Goal: Task Accomplishment & Management: Use online tool/utility

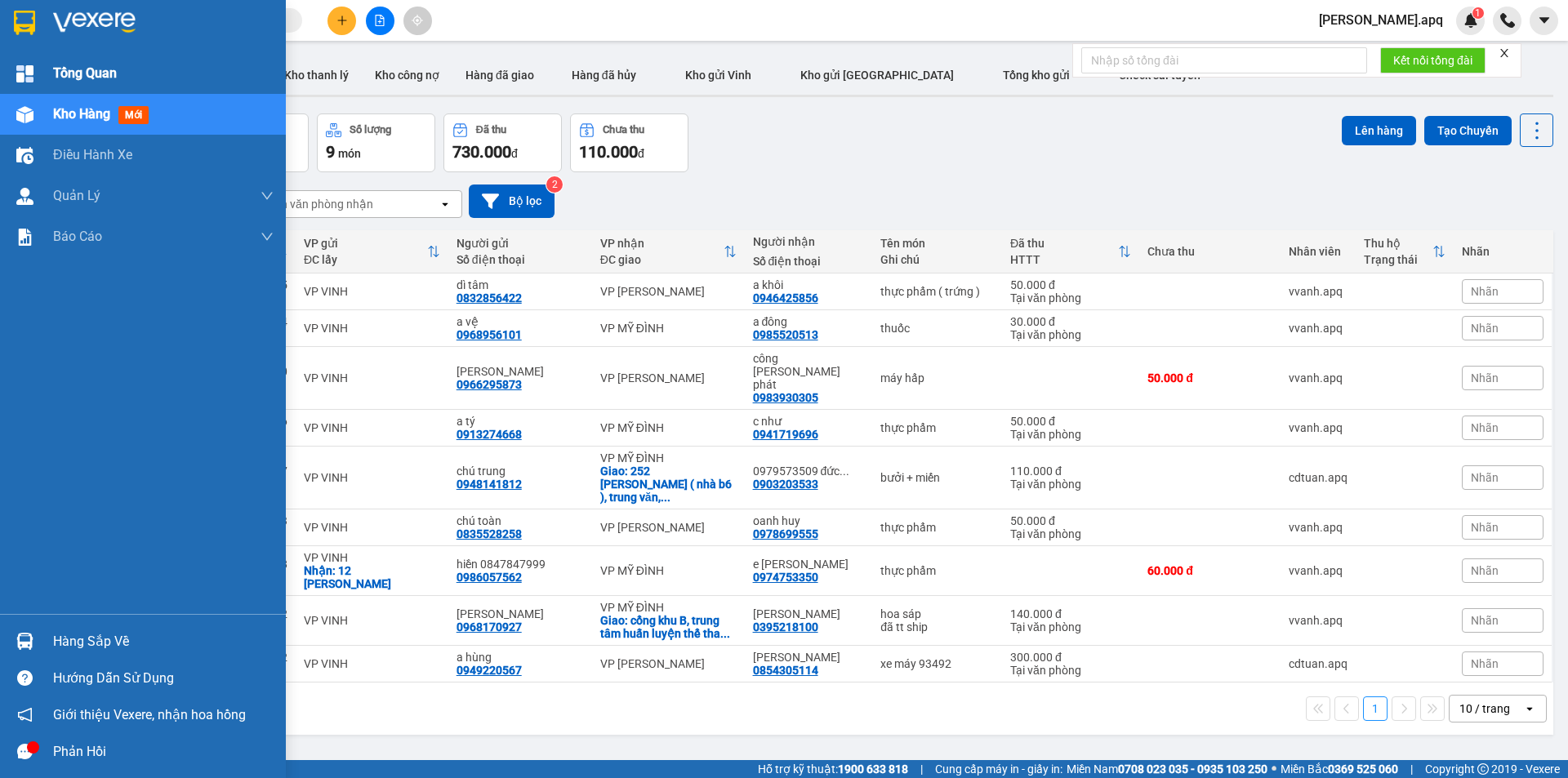
click at [49, 78] on div "Tổng Quan" at bounding box center [143, 73] width 286 height 41
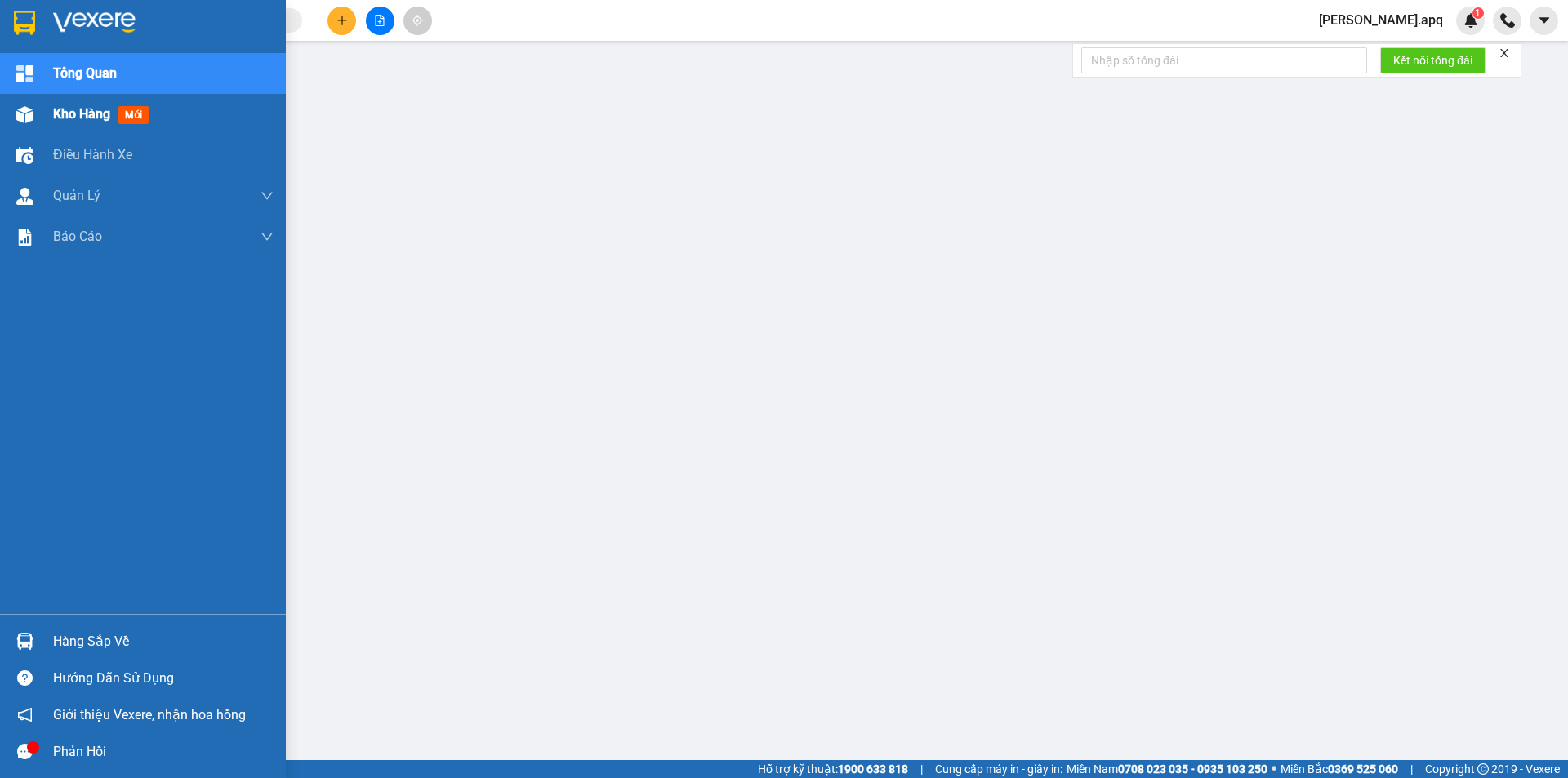
drag, startPoint x: 49, startPoint y: 116, endPoint x: 186, endPoint y: 128, distance: 137.5
click at [49, 116] on div "Kho hàng mới" at bounding box center [143, 114] width 286 height 41
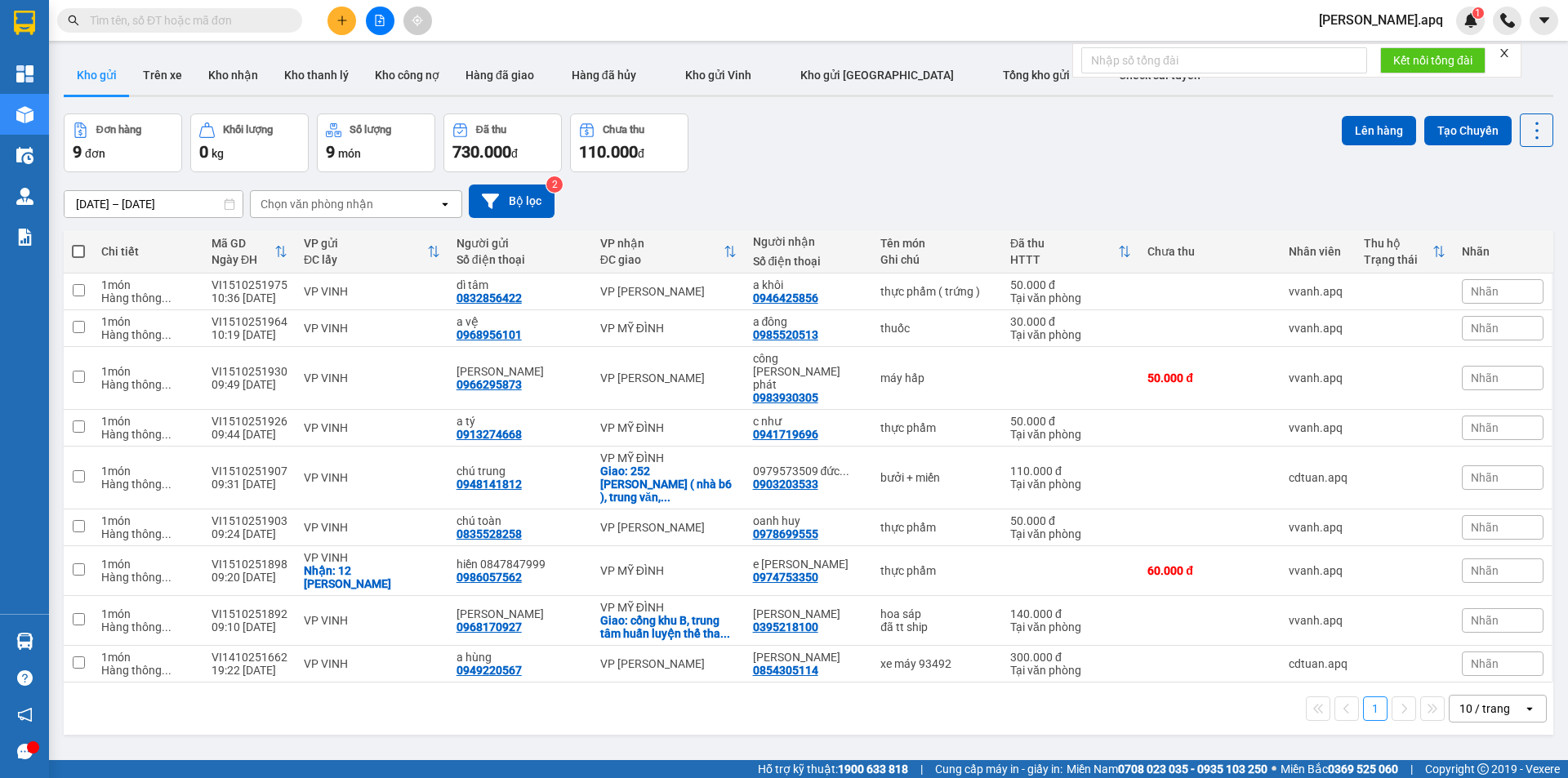
click at [1504, 53] on icon "close" at bounding box center [1504, 54] width 12 height 12
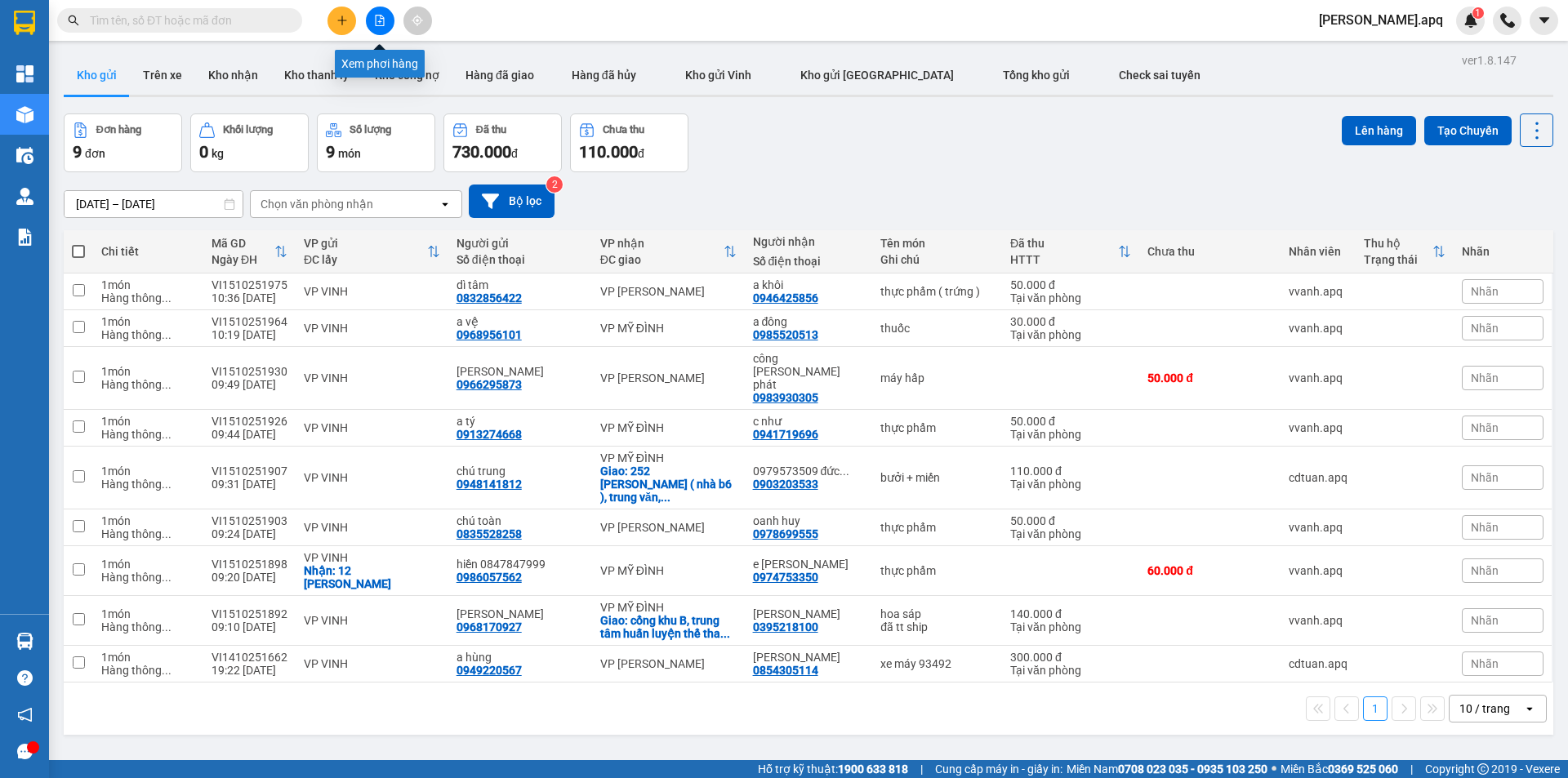
click at [370, 27] on button at bounding box center [380, 21] width 29 height 29
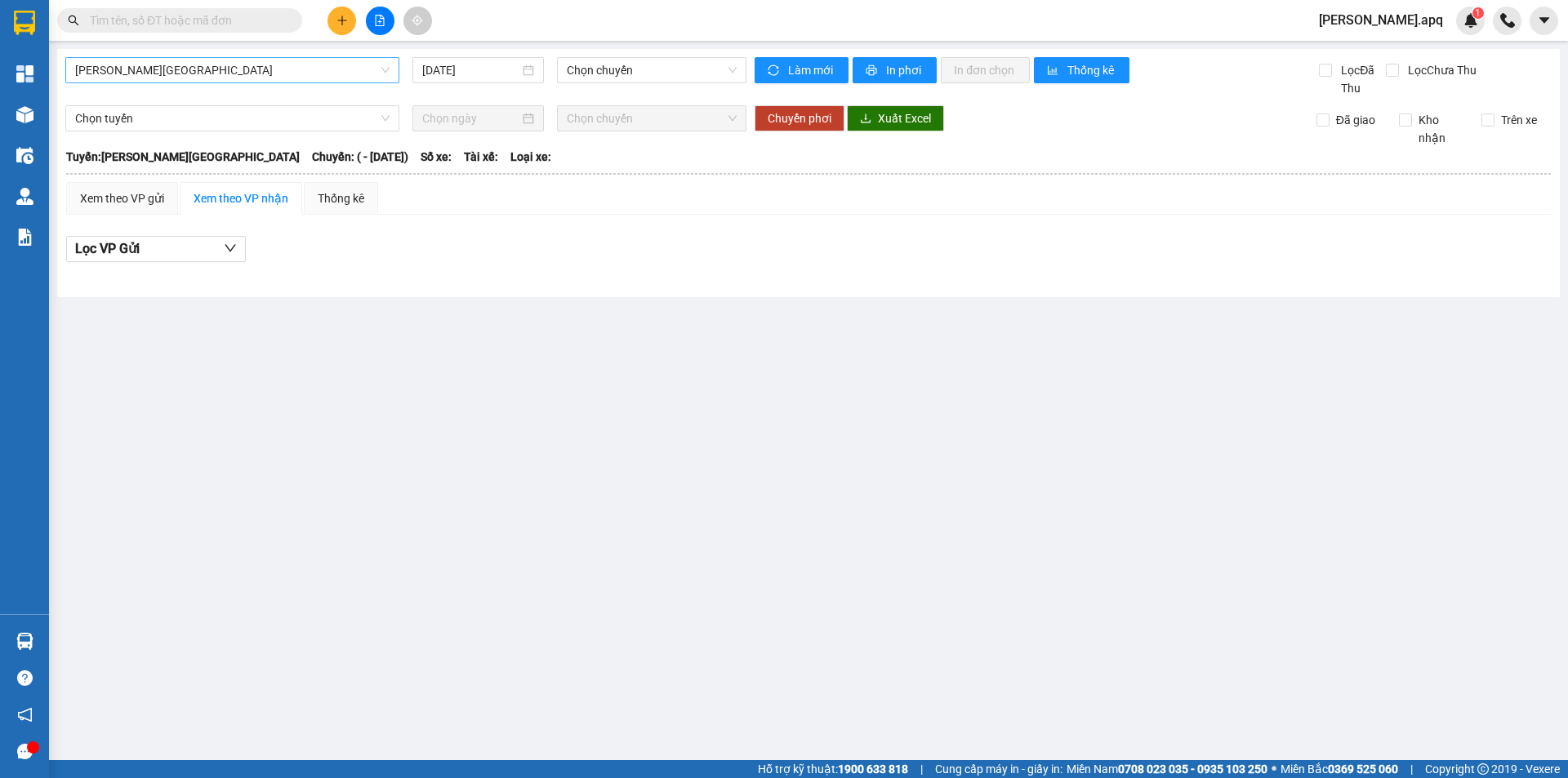
click at [172, 69] on span "[PERSON_NAME][GEOGRAPHIC_DATA]" at bounding box center [233, 70] width 314 height 25
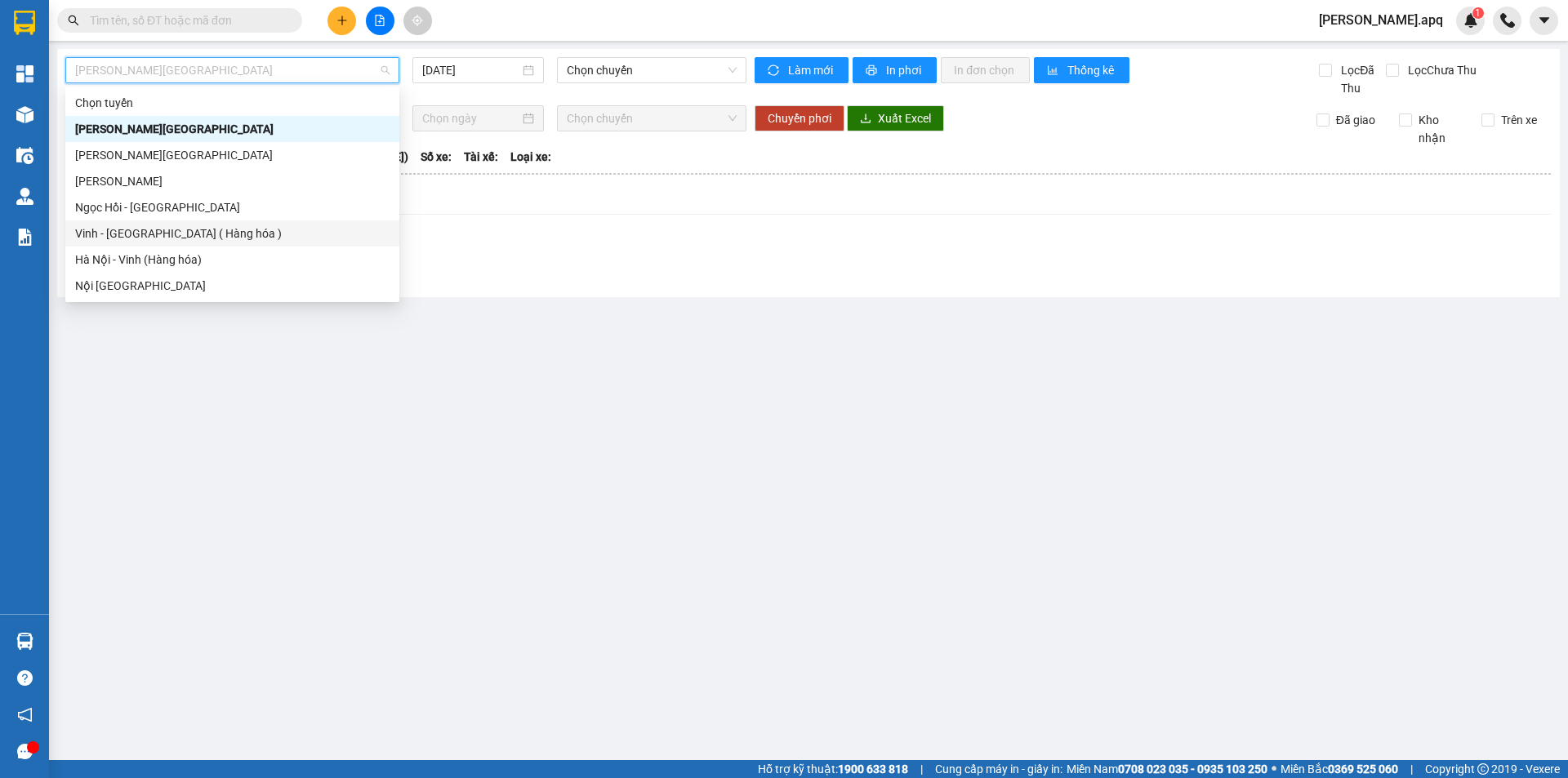
click at [164, 236] on div "Vinh - [GEOGRAPHIC_DATA] ( Hàng hóa )" at bounding box center [233, 233] width 314 height 18
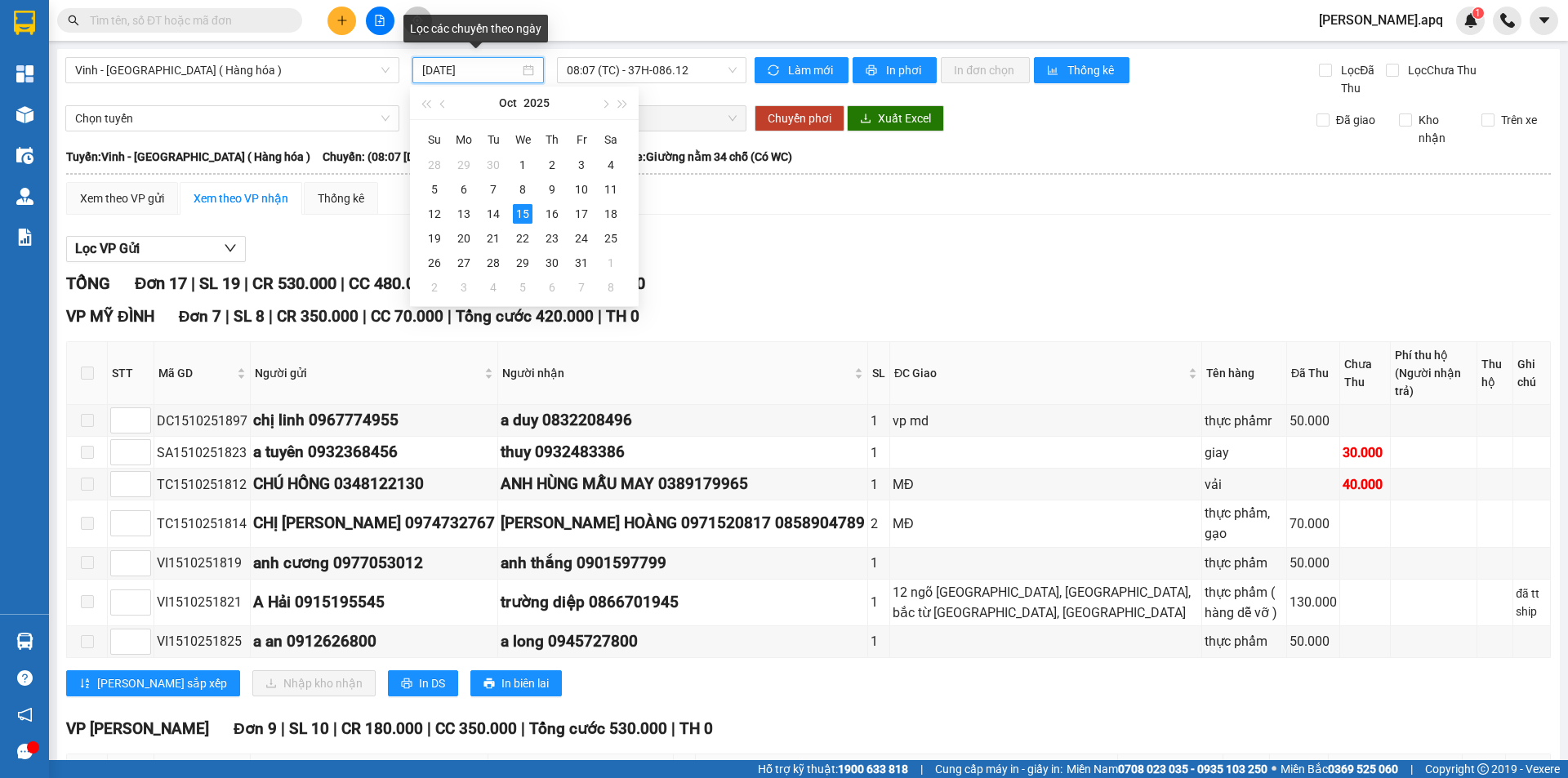
click at [477, 67] on input "[DATE]" at bounding box center [471, 71] width 97 height 18
click at [550, 191] on div "9" at bounding box center [552, 190] width 20 height 20
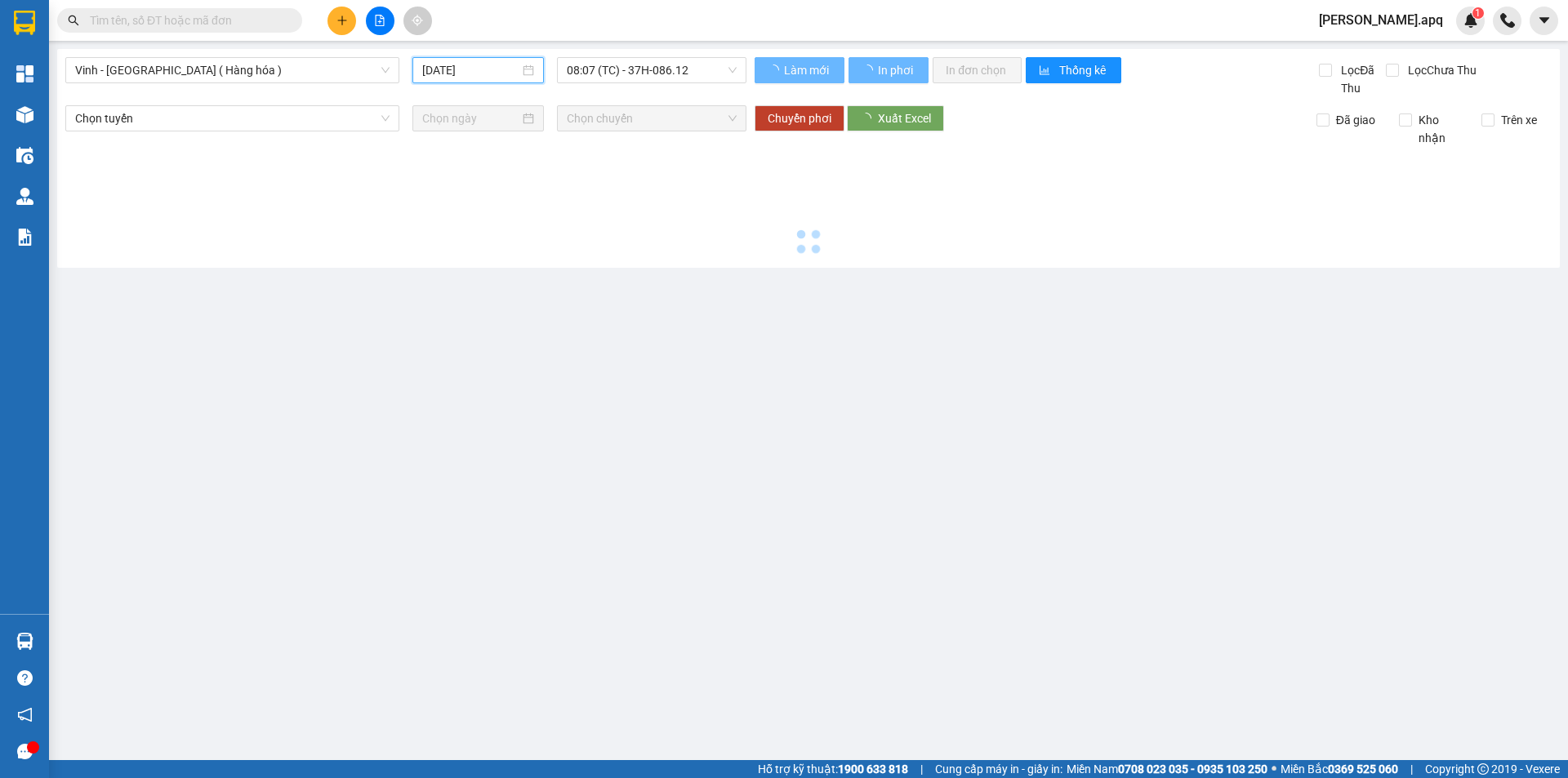
type input "[DATE]"
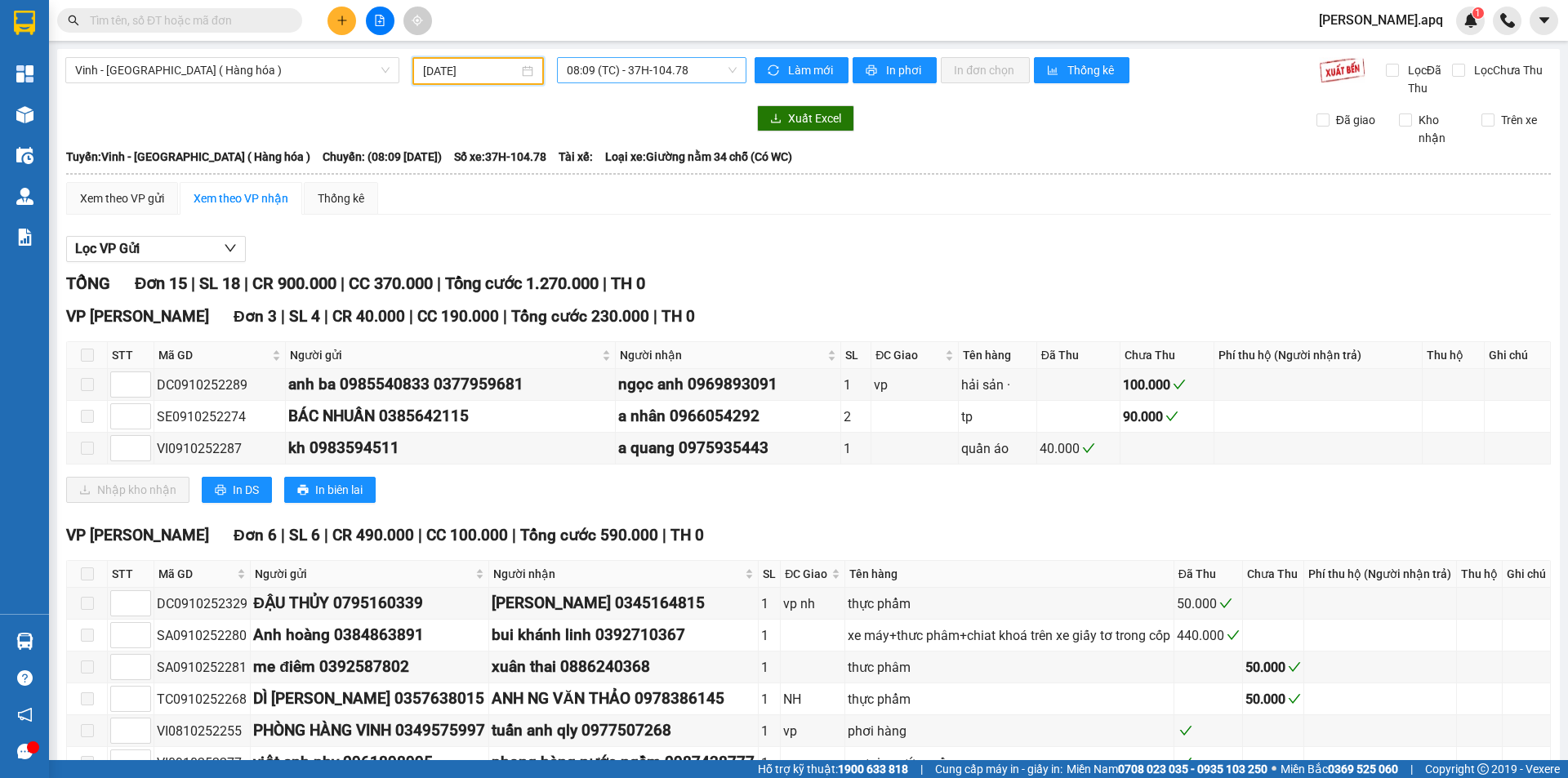
click at [629, 70] on span "08:09 (TC) - 37H-104.78" at bounding box center [652, 70] width 170 height 25
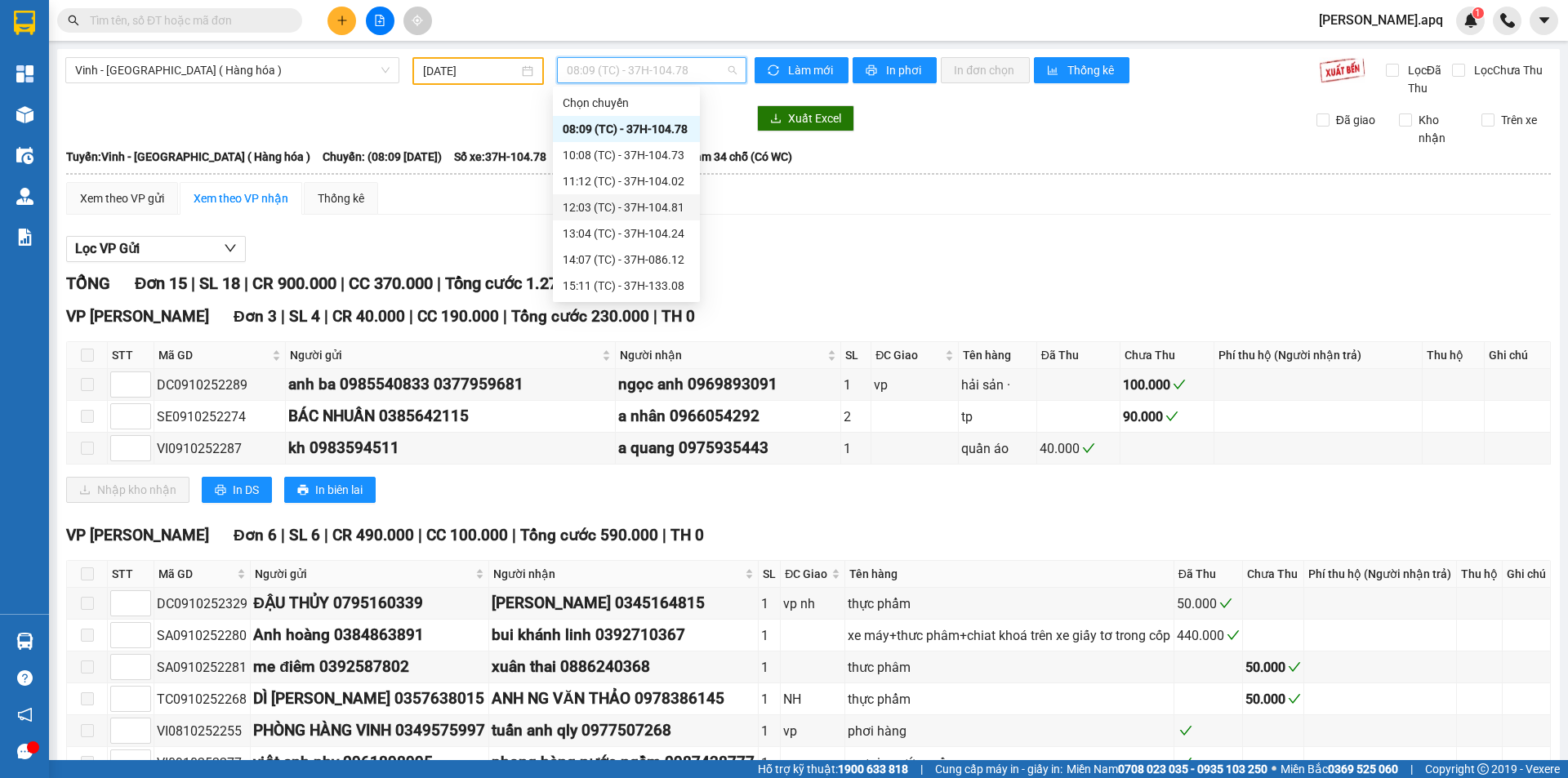
click at [634, 201] on div "12:03 (TC) - 37H-104.81" at bounding box center [626, 208] width 127 height 18
